Goal: Task Accomplishment & Management: Use online tool/utility

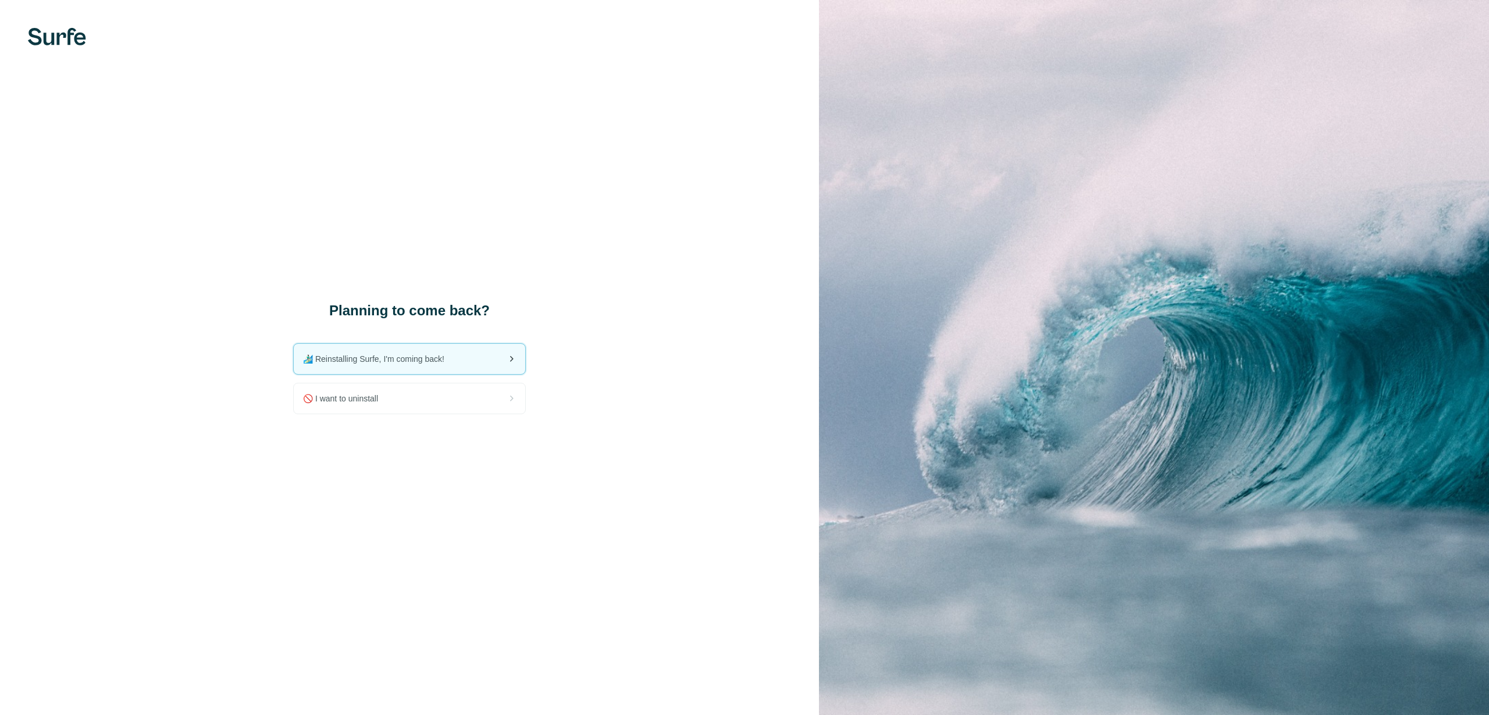
click at [454, 359] on span "🏄🏻‍♂️ Reinstalling Surfe, I'm coming back!" at bounding box center [378, 359] width 151 height 12
